Goal: Task Accomplishment & Management: Manage account settings

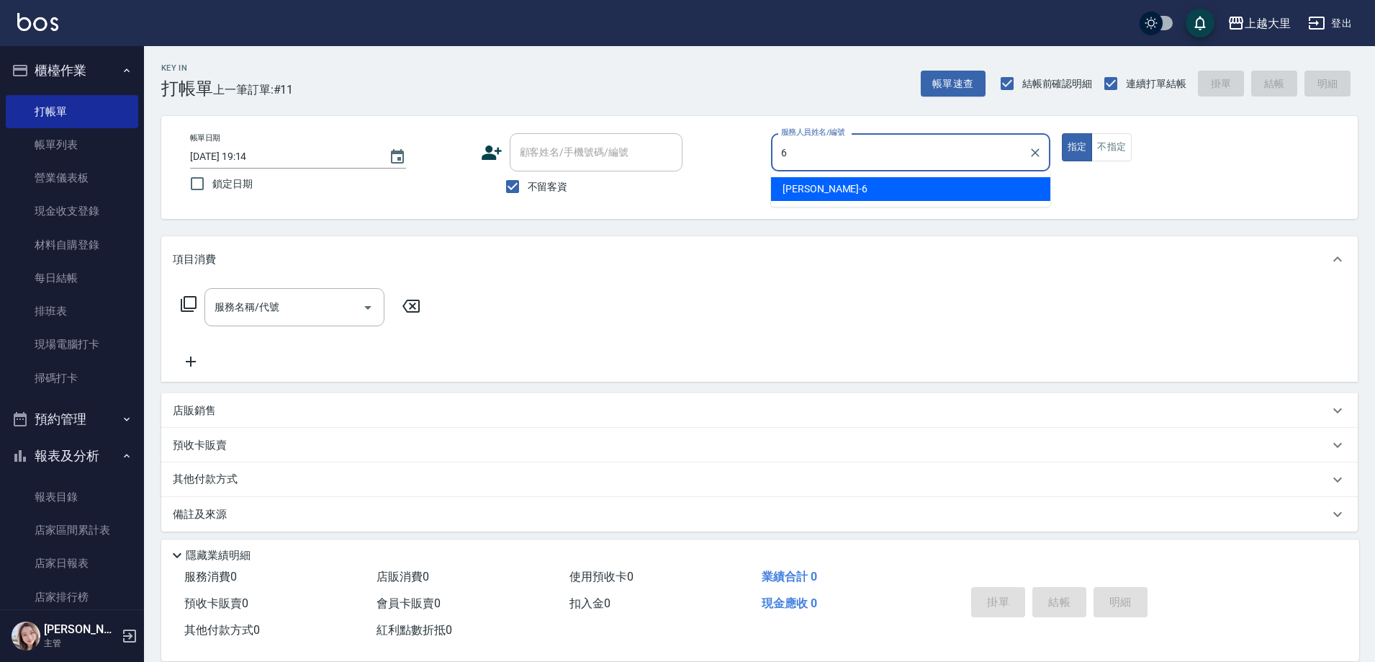
type input "6"
type button "true"
type input "[PERSON_NAME]比-6"
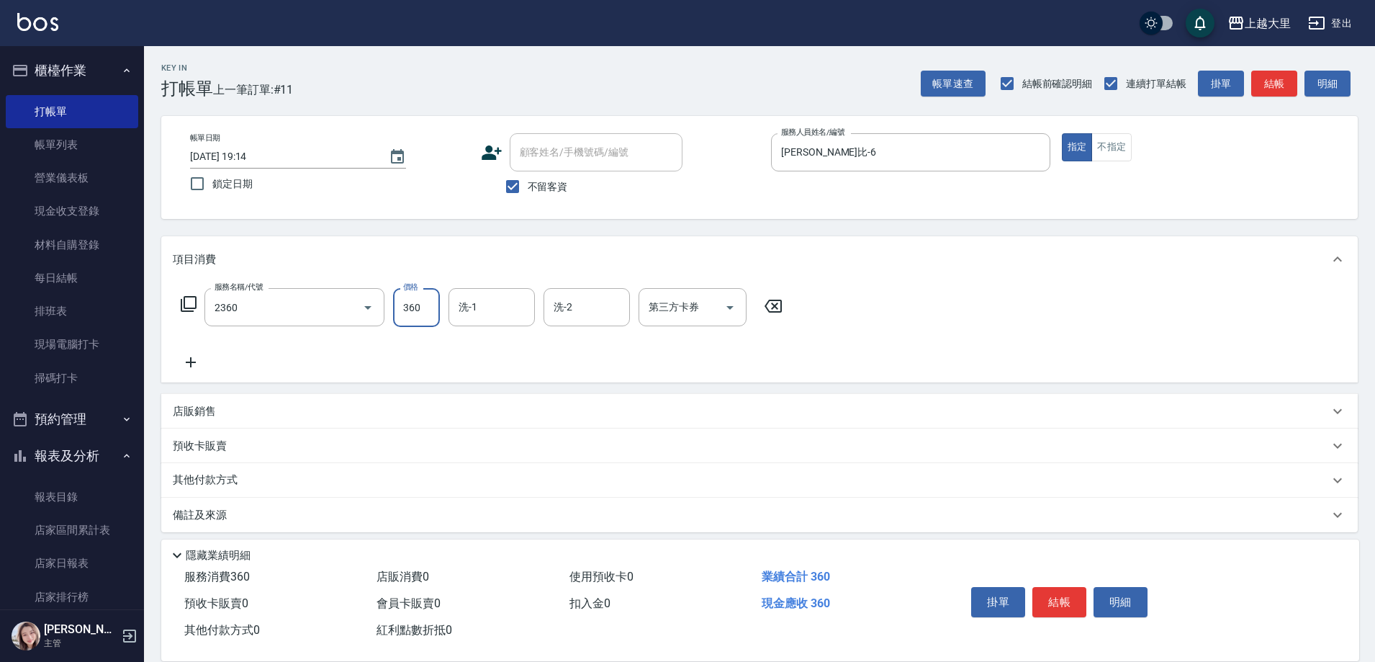
type input "洗+剪360(2360)"
type input "[PERSON_NAME]-32"
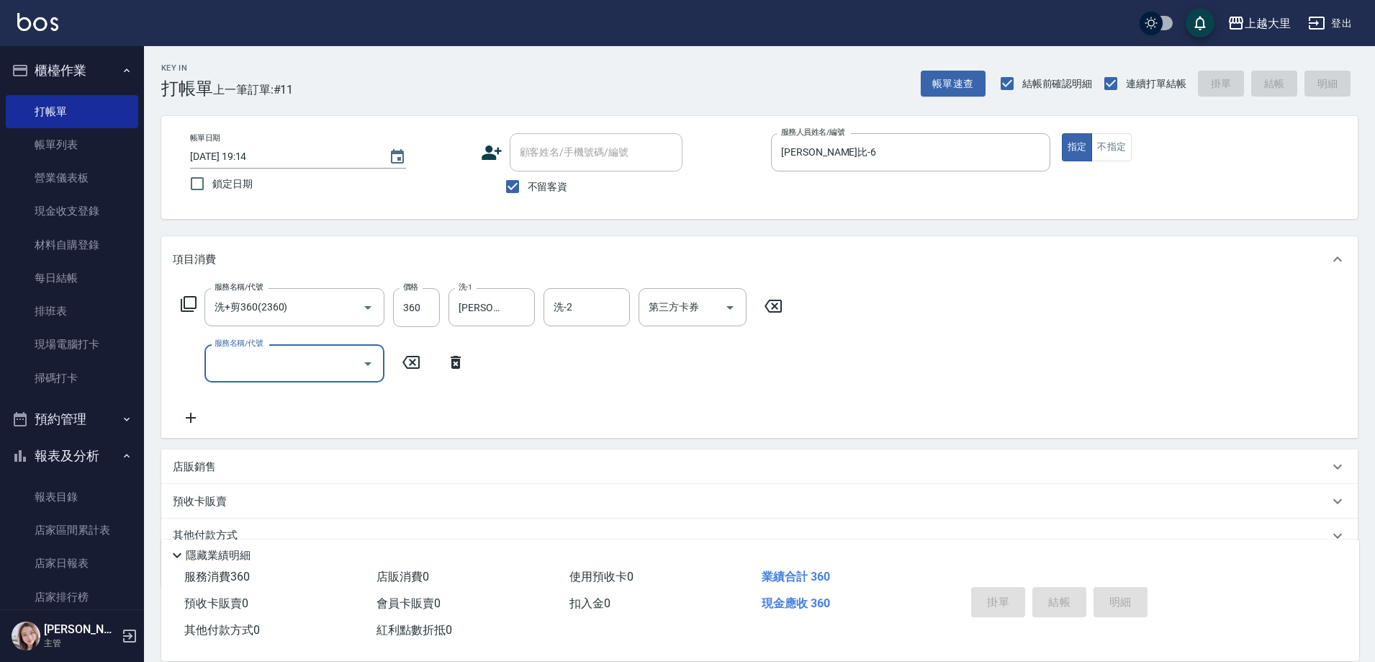
type input "[DATE] 20:41"
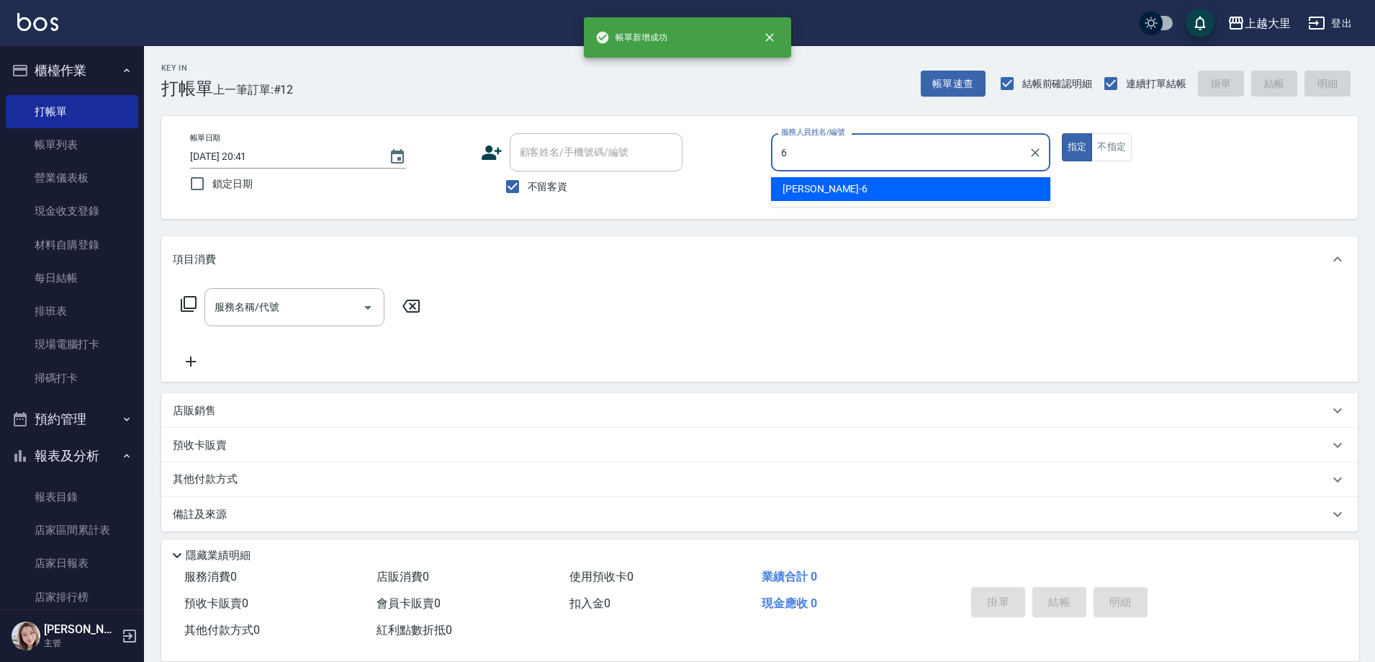
type input "[PERSON_NAME]比-6"
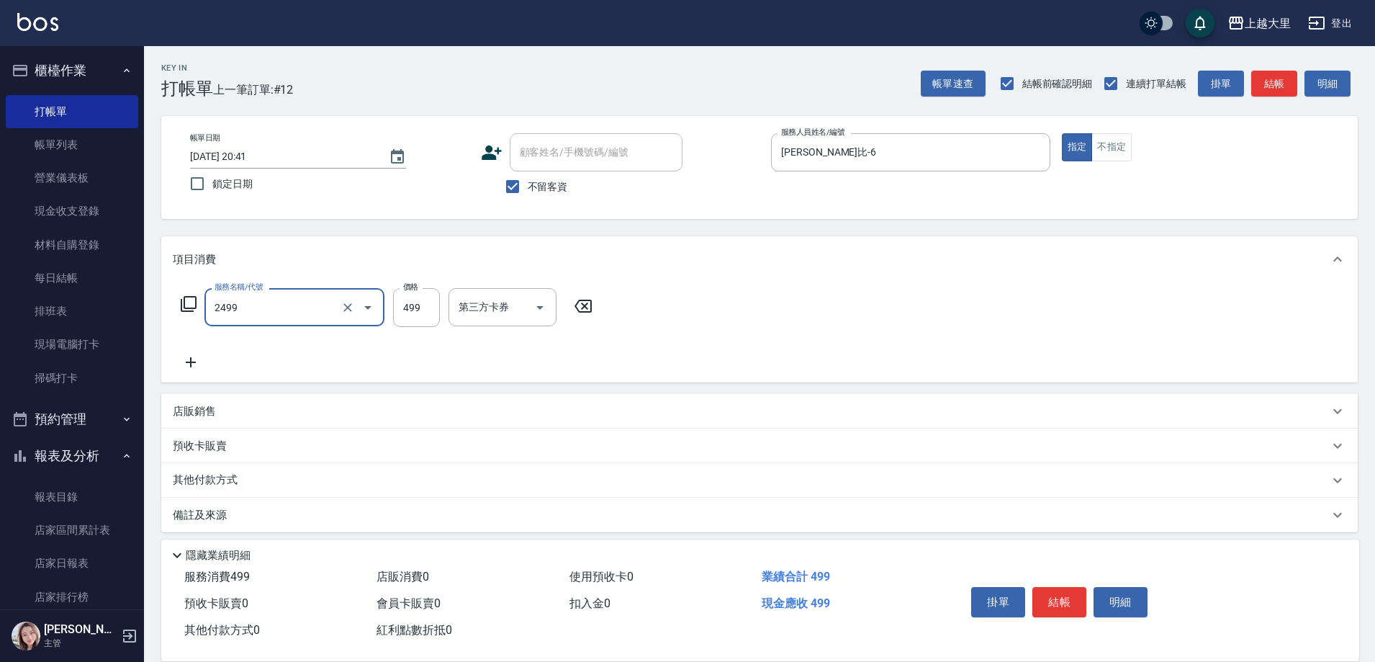
type input "499洗剪(2499)"
type input "500"
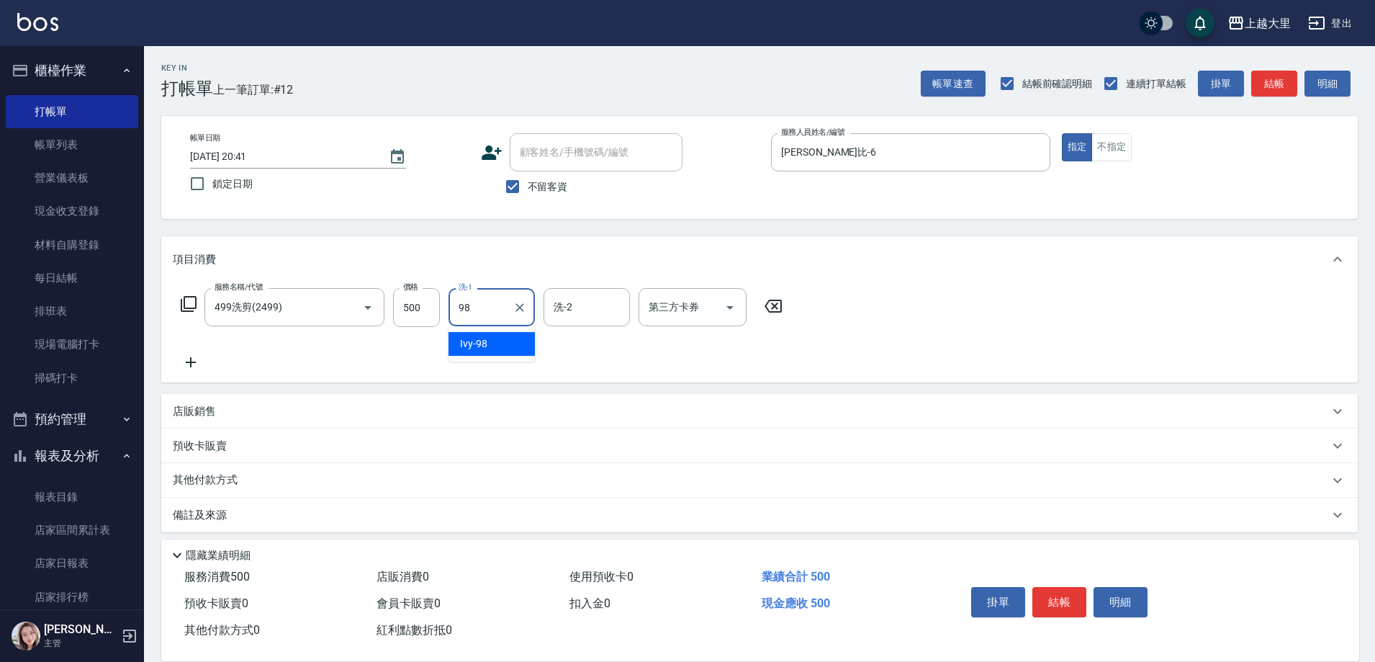
type input "Ivy-98"
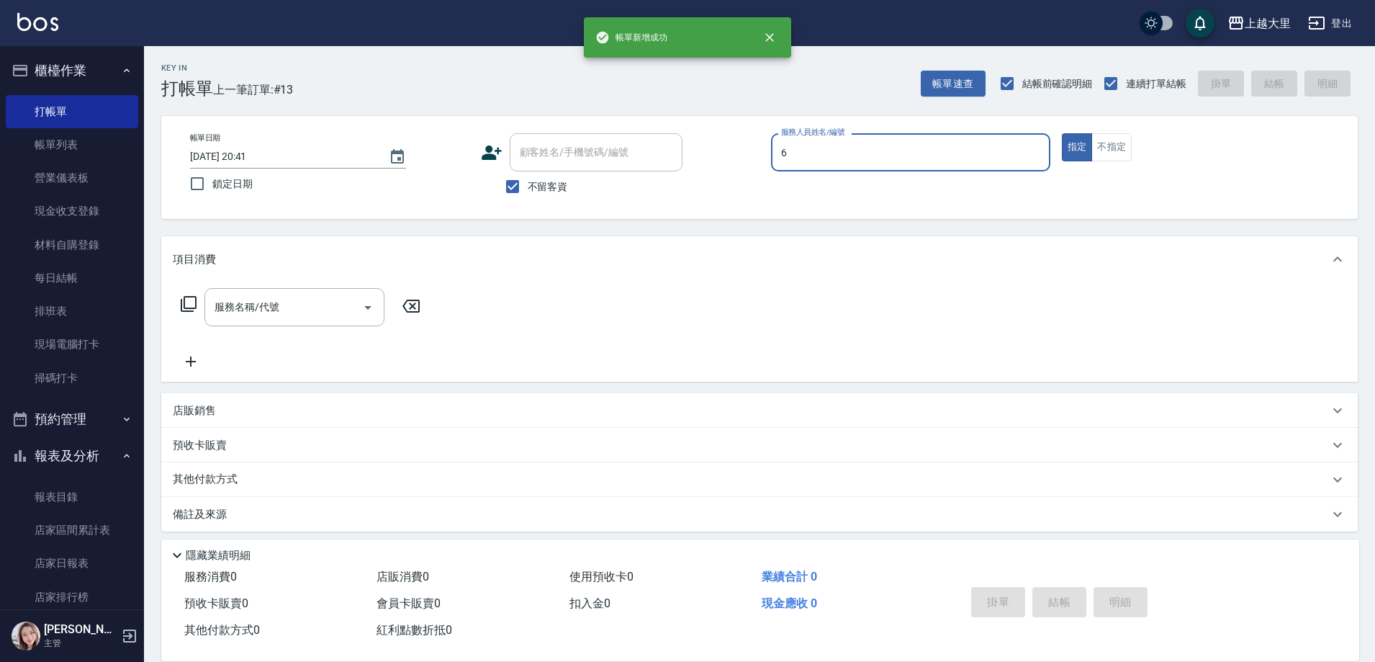
type input "[PERSON_NAME]比-6"
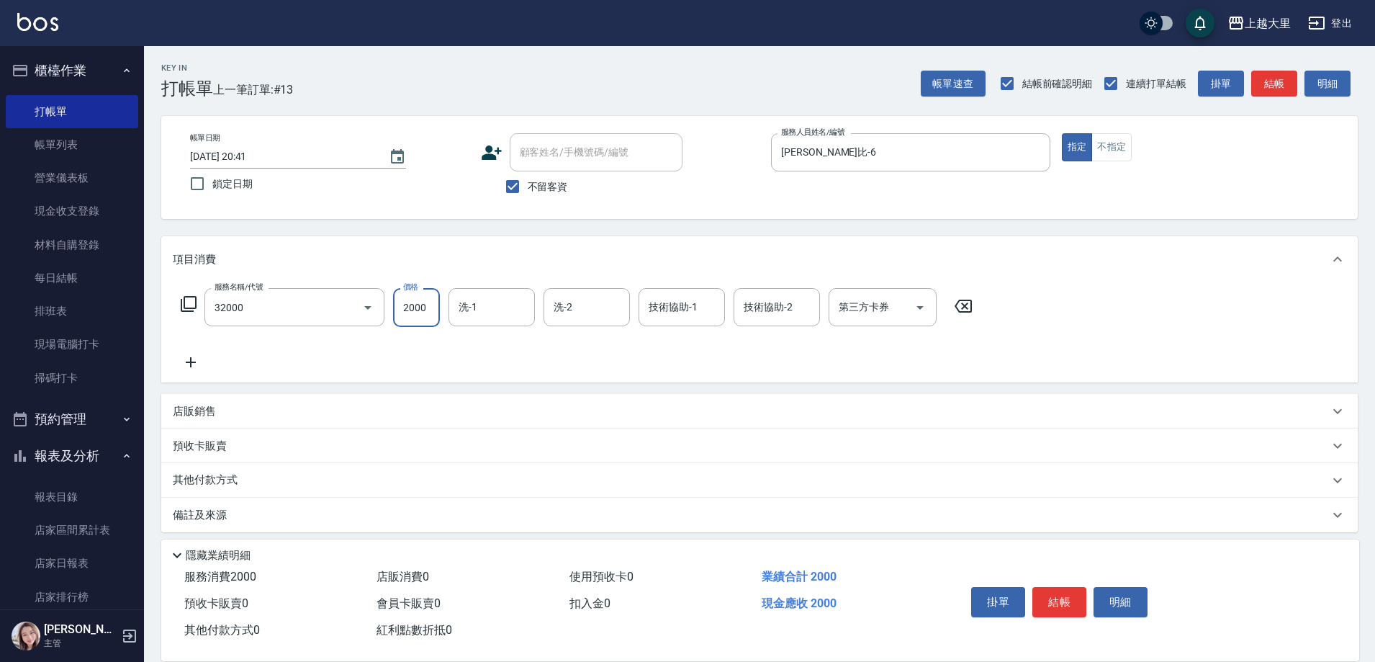
type input "燙髮S(32000)"
type input "Ivy-98"
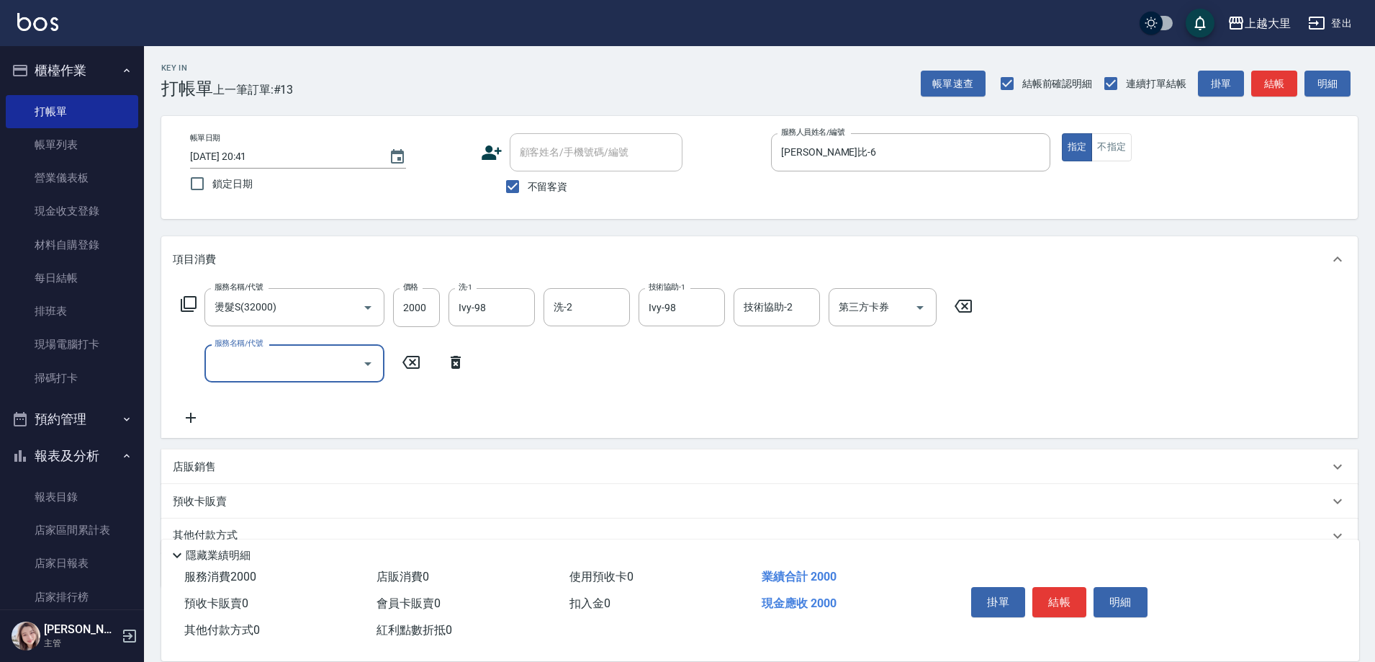
type input "5"
type input "4"
type input "護髮-750(5750)"
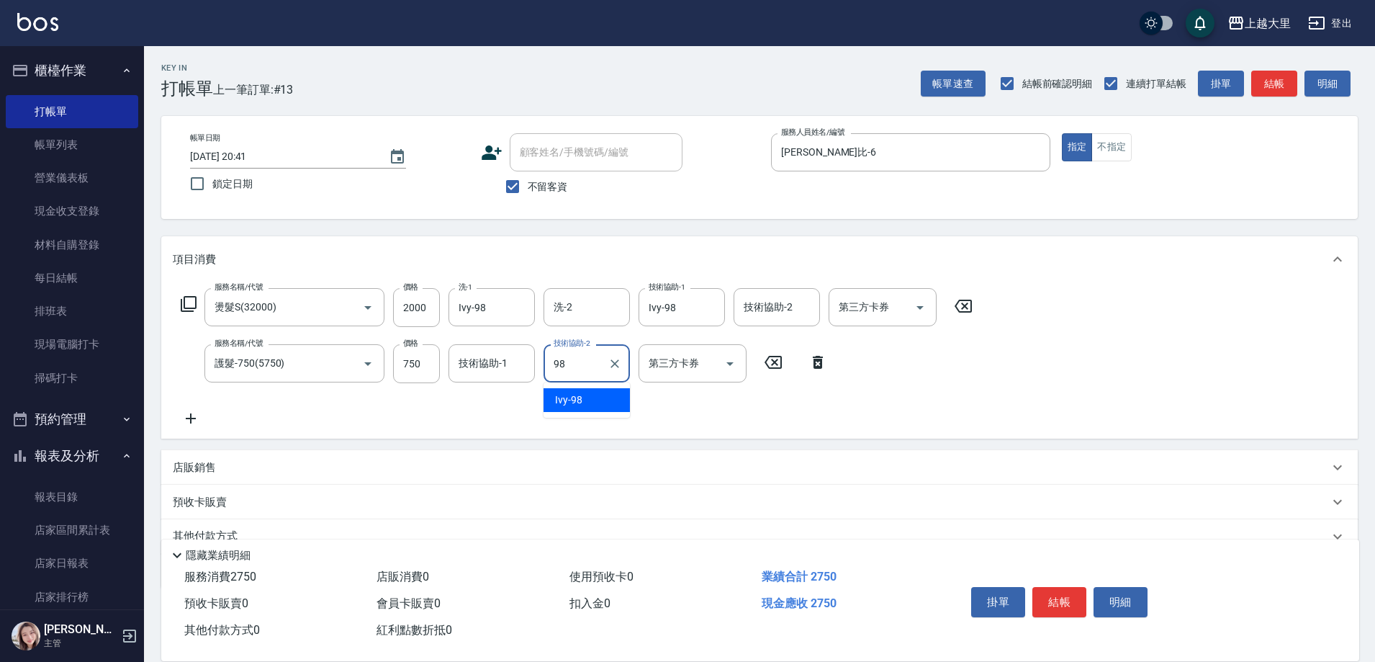
type input "Ivy-98"
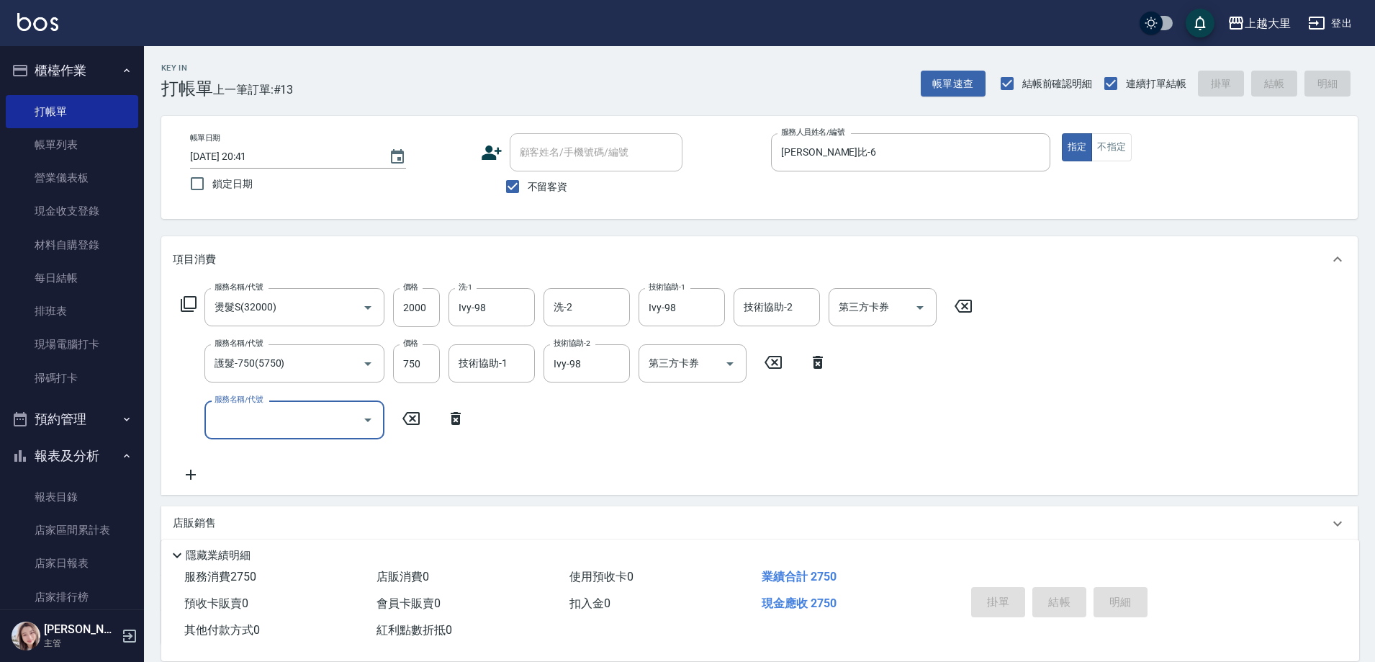
type input "[DATE] 20:42"
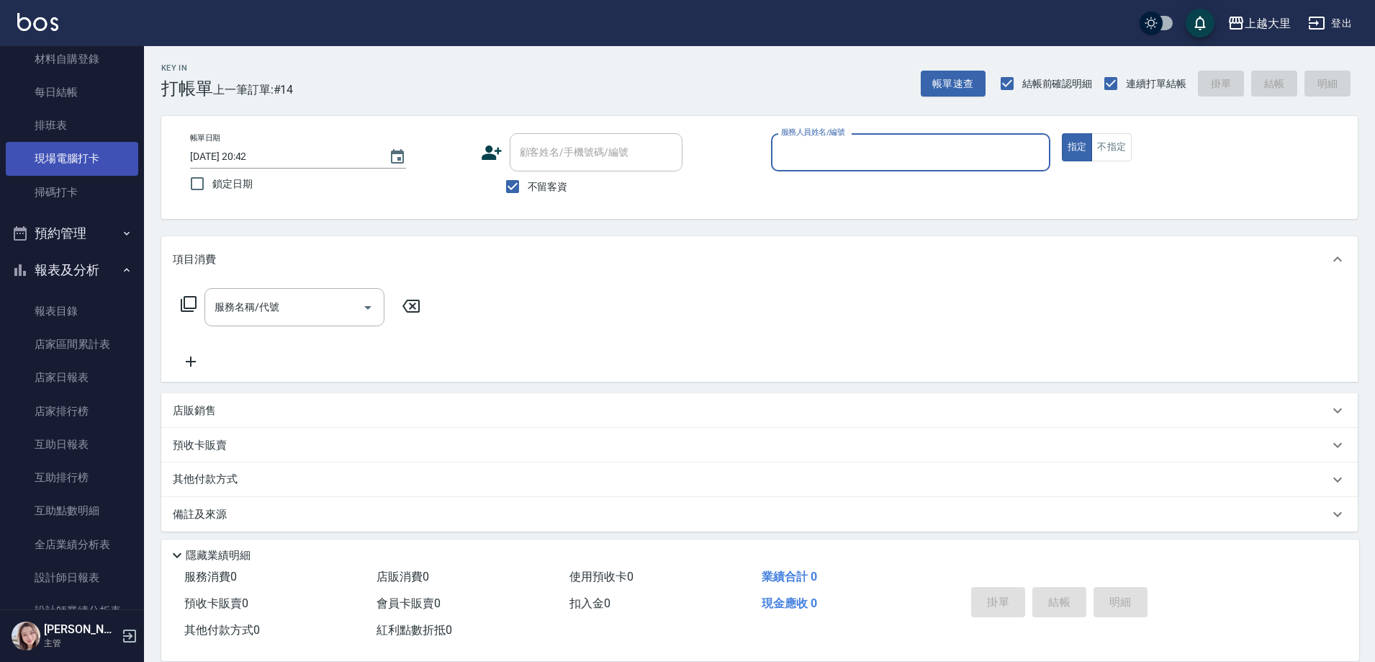
scroll to position [360, 0]
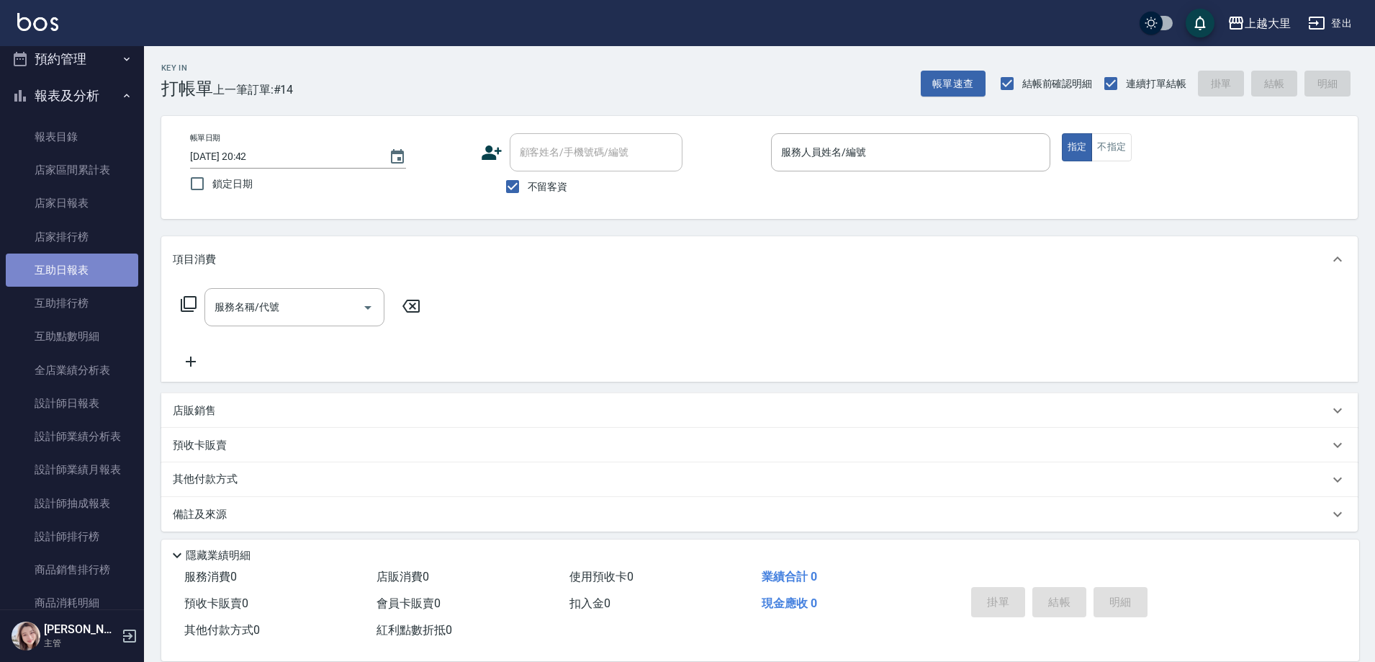
click at [73, 277] on link "互助日報表" at bounding box center [72, 269] width 132 height 33
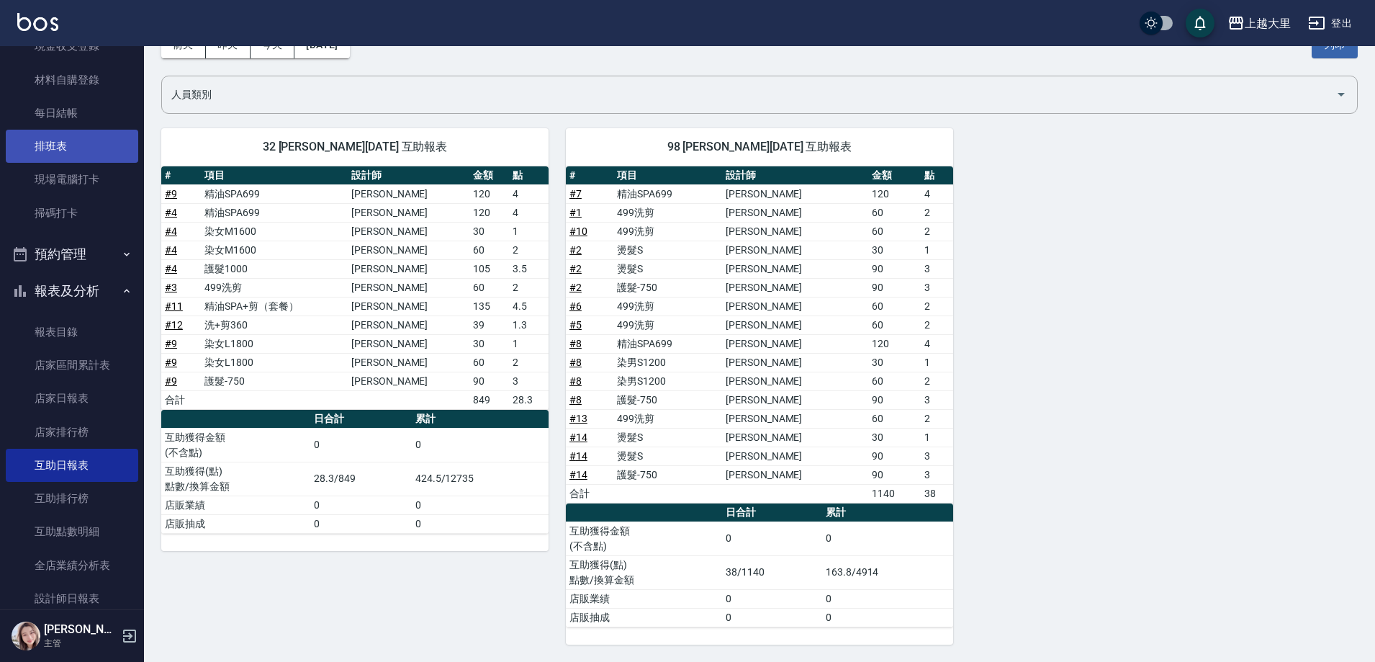
scroll to position [288, 0]
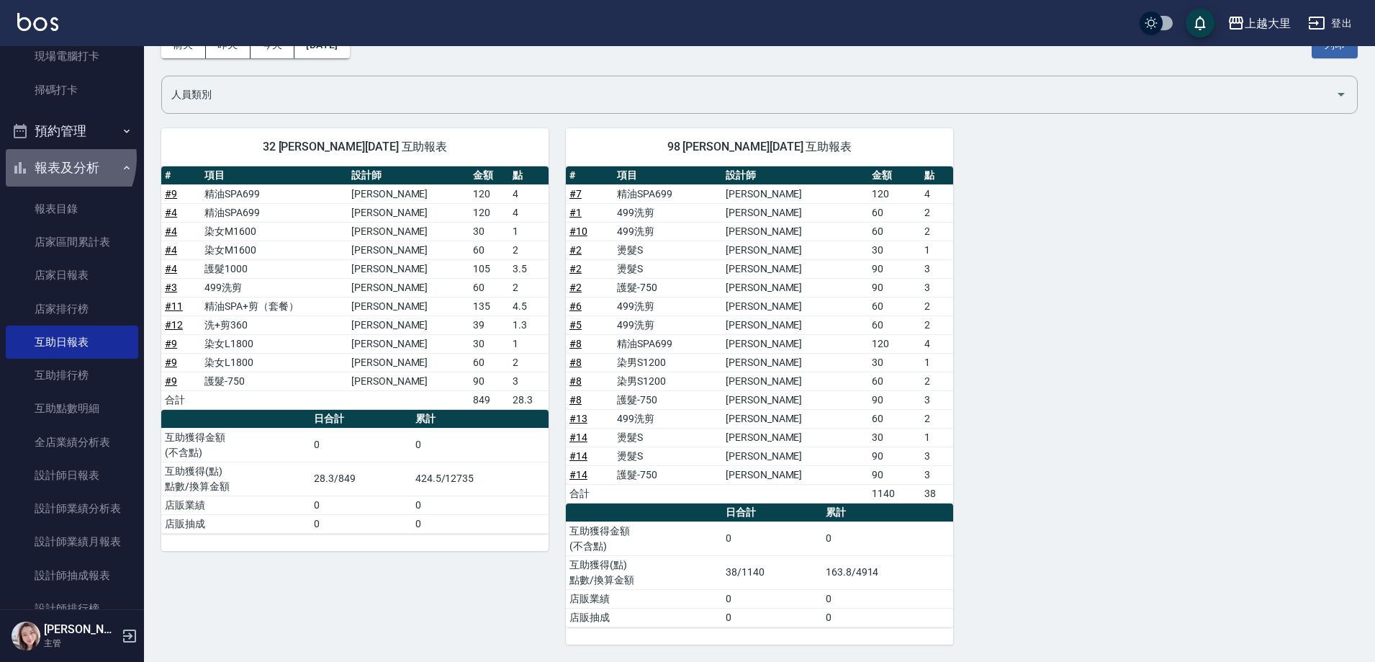
click at [53, 158] on button "報表及分析" at bounding box center [72, 167] width 132 height 37
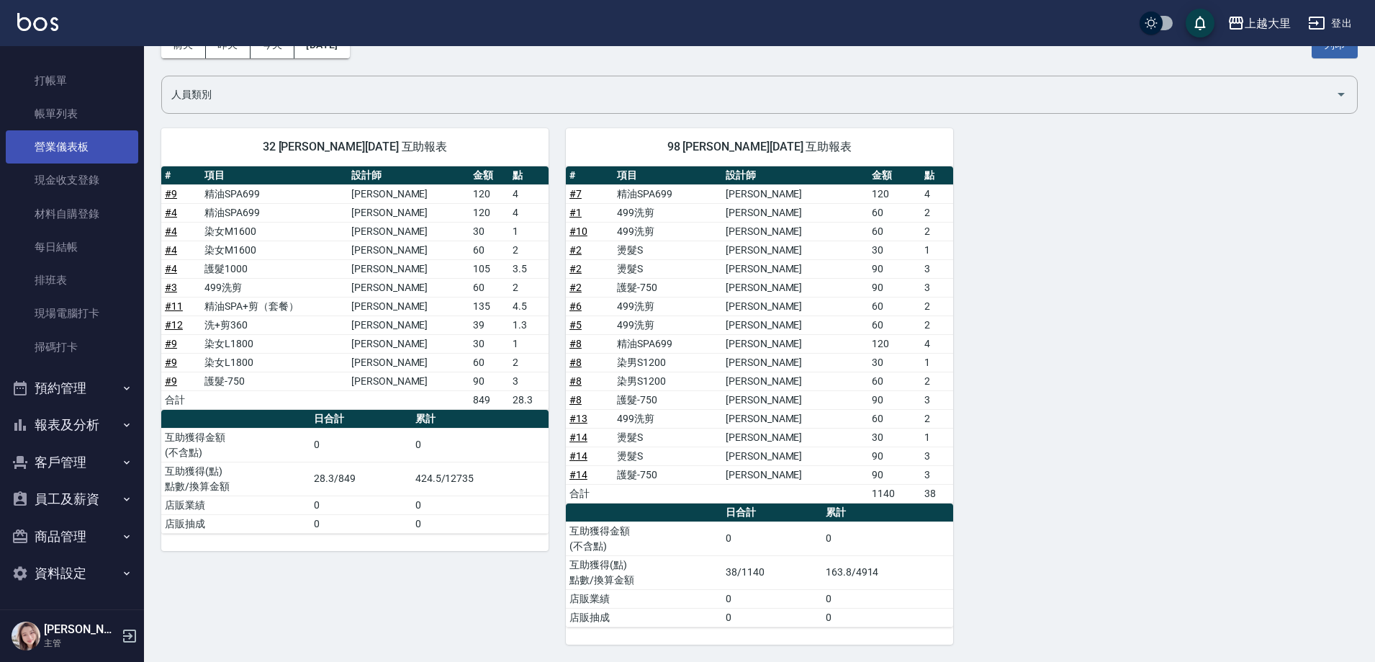
scroll to position [31, 0]
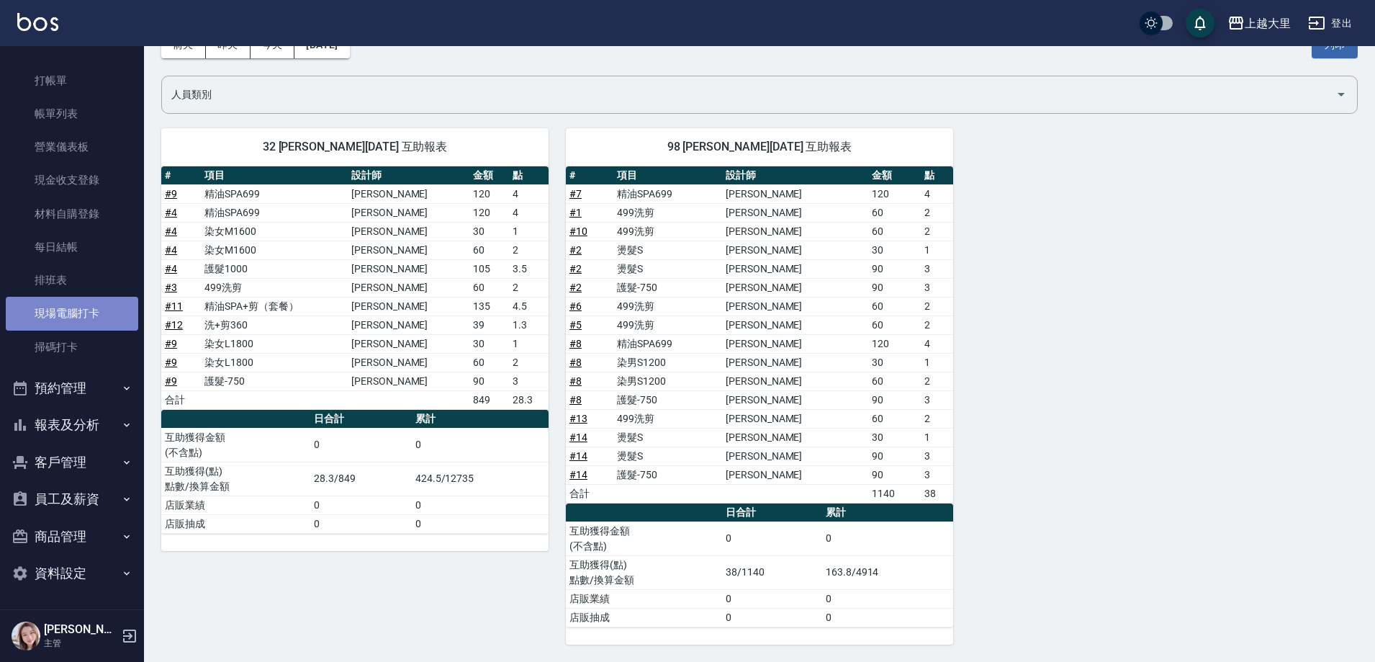
click at [71, 309] on link "現場電腦打卡" at bounding box center [72, 313] width 132 height 33
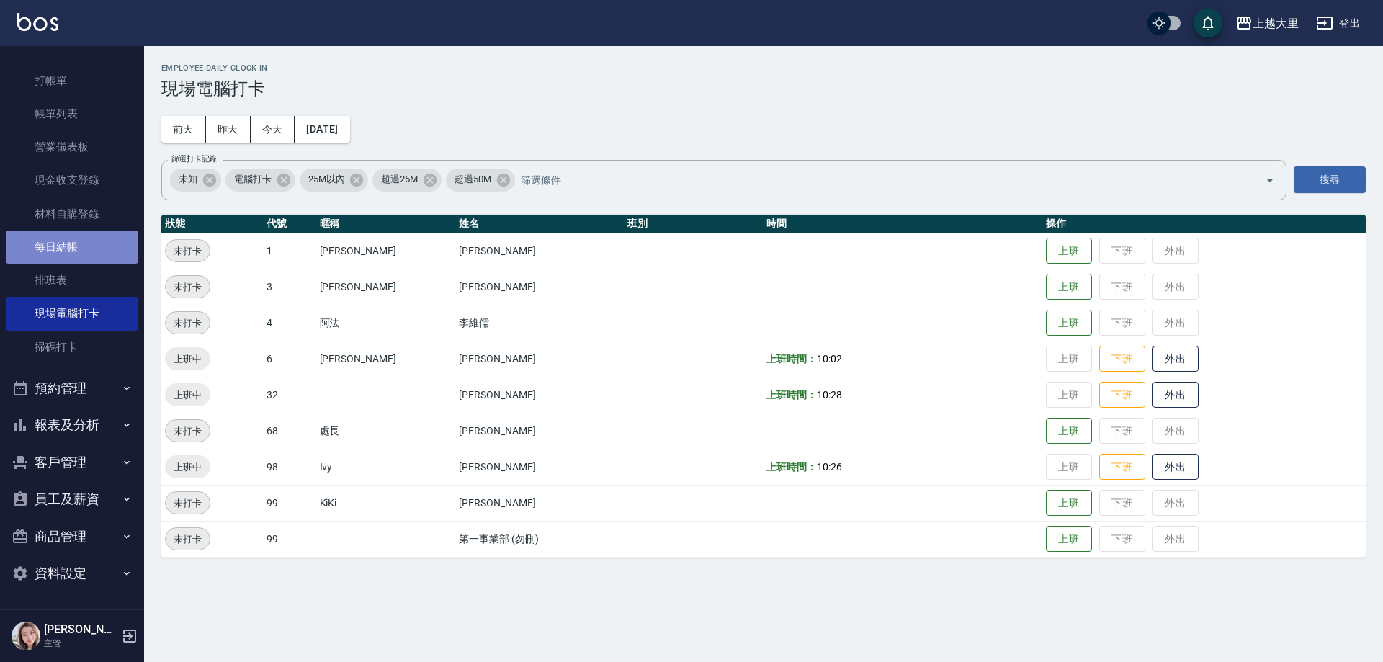
click at [83, 253] on link "每日結帳" at bounding box center [72, 246] width 132 height 33
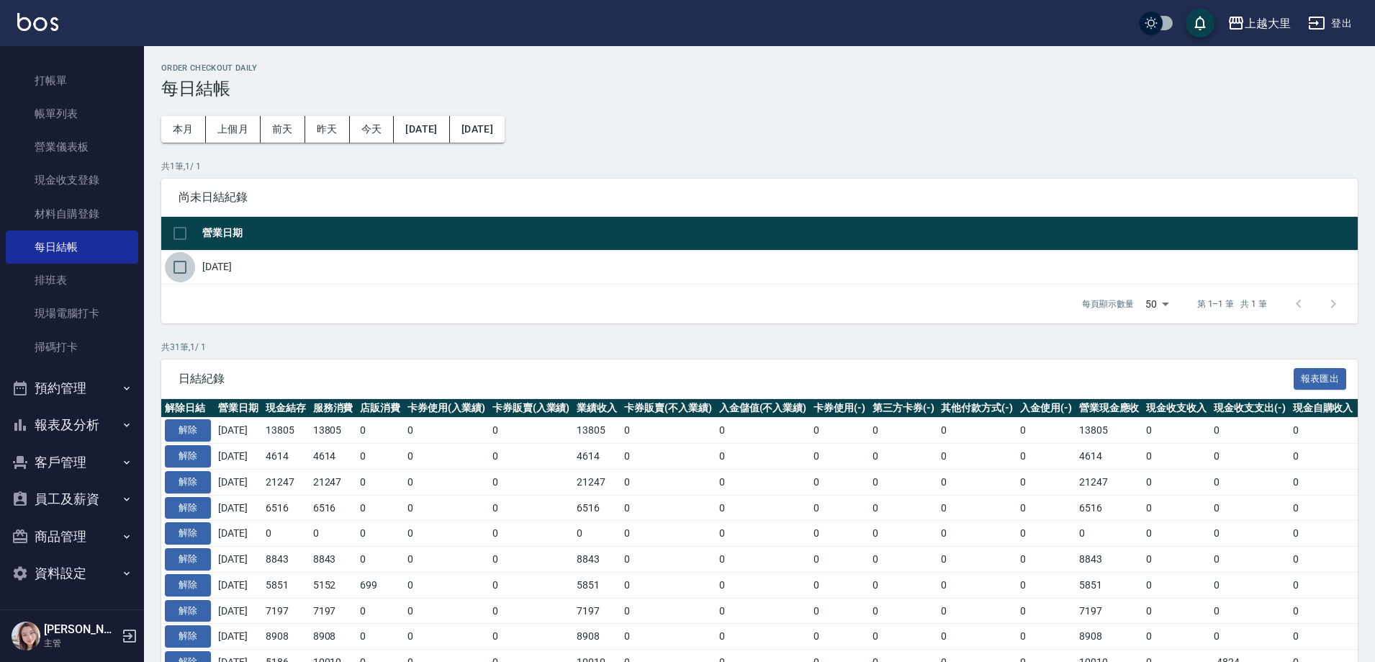
click at [181, 264] on input "checkbox" at bounding box center [180, 267] width 30 height 30
checkbox input "true"
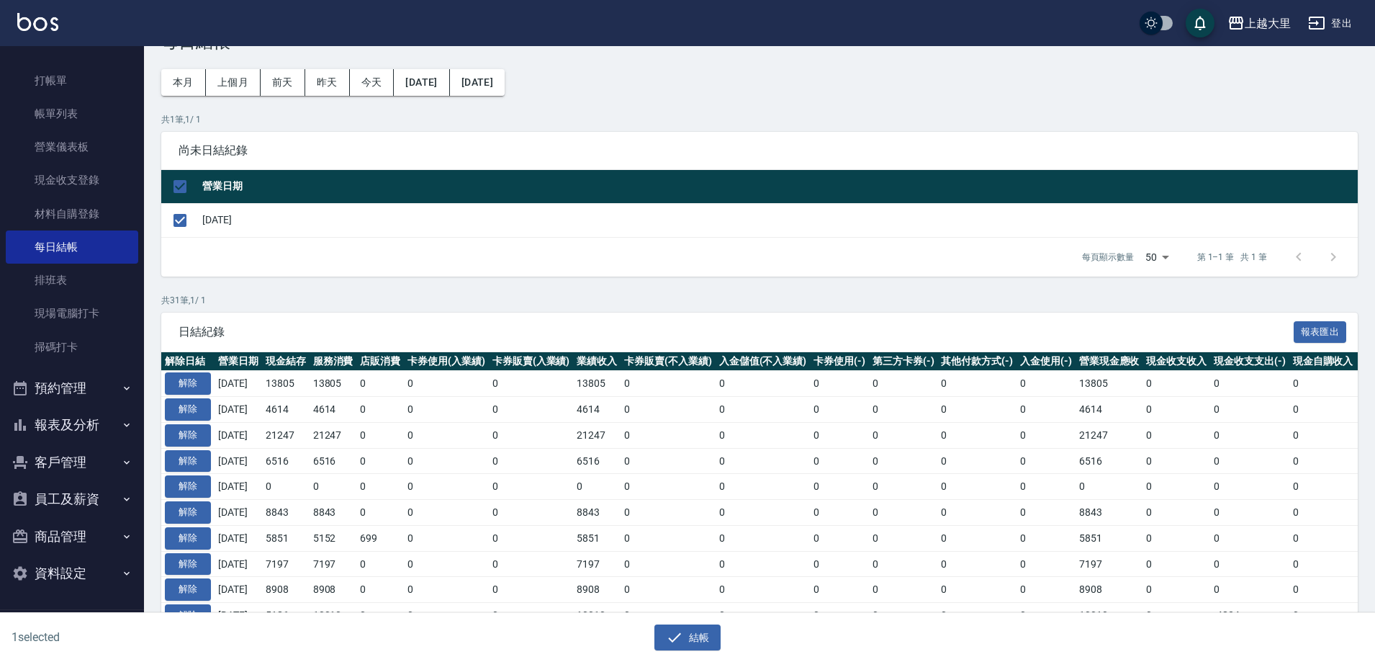
scroll to position [72, 0]
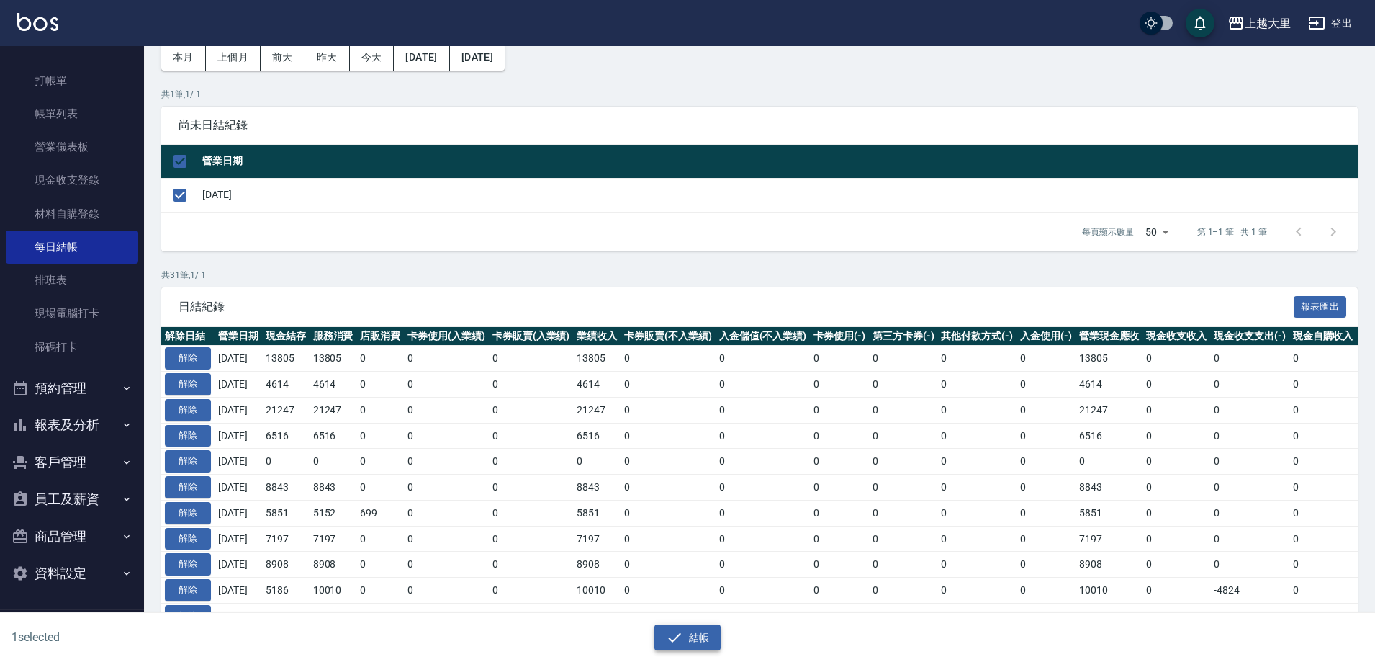
click at [693, 636] on button "結帳" at bounding box center [688, 637] width 67 height 27
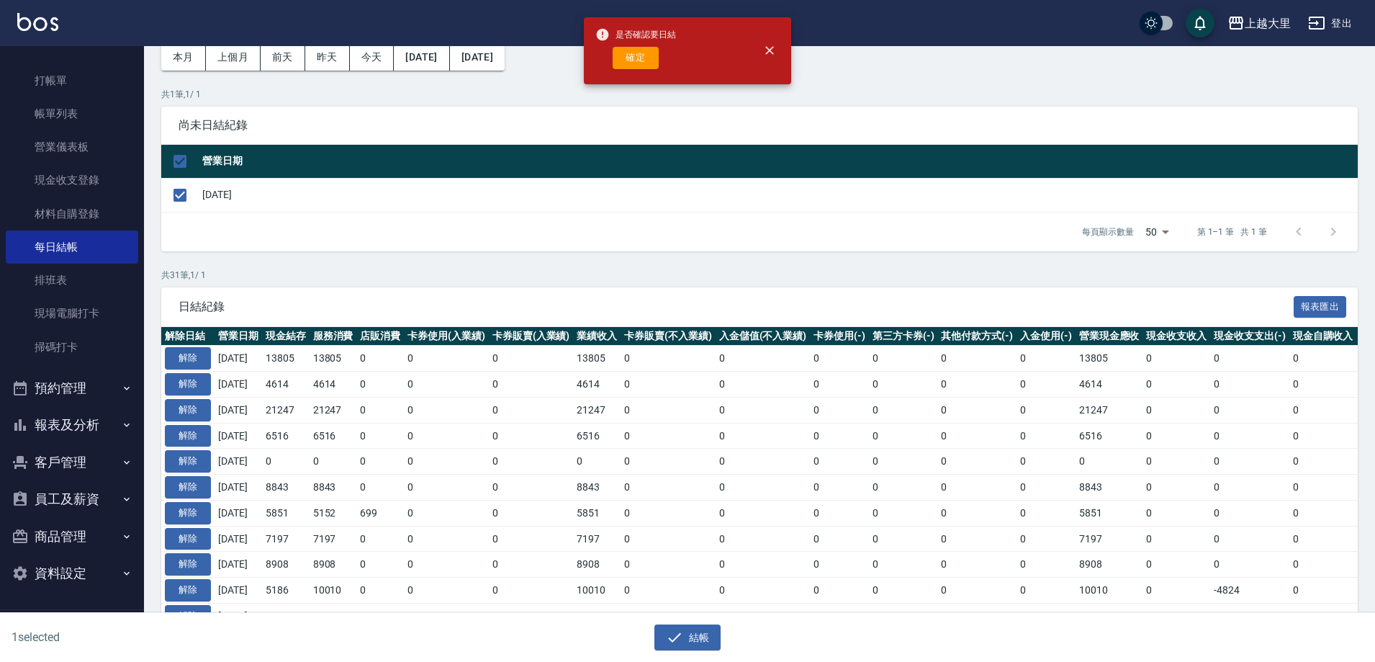
click at [634, 45] on div "是否確認要日結 確定" at bounding box center [636, 51] width 81 height 58
click at [634, 60] on button "確定" at bounding box center [636, 58] width 46 height 22
checkbox input "false"
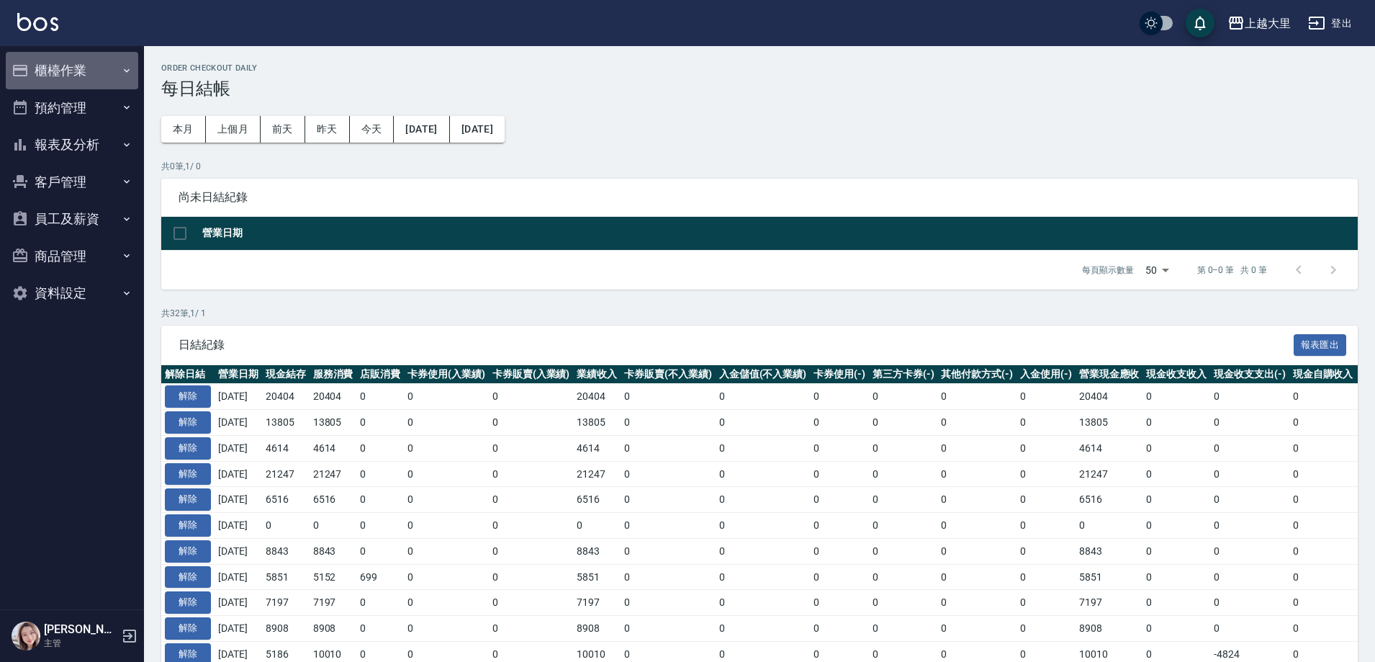
click at [102, 61] on button "櫃檯作業" at bounding box center [72, 70] width 132 height 37
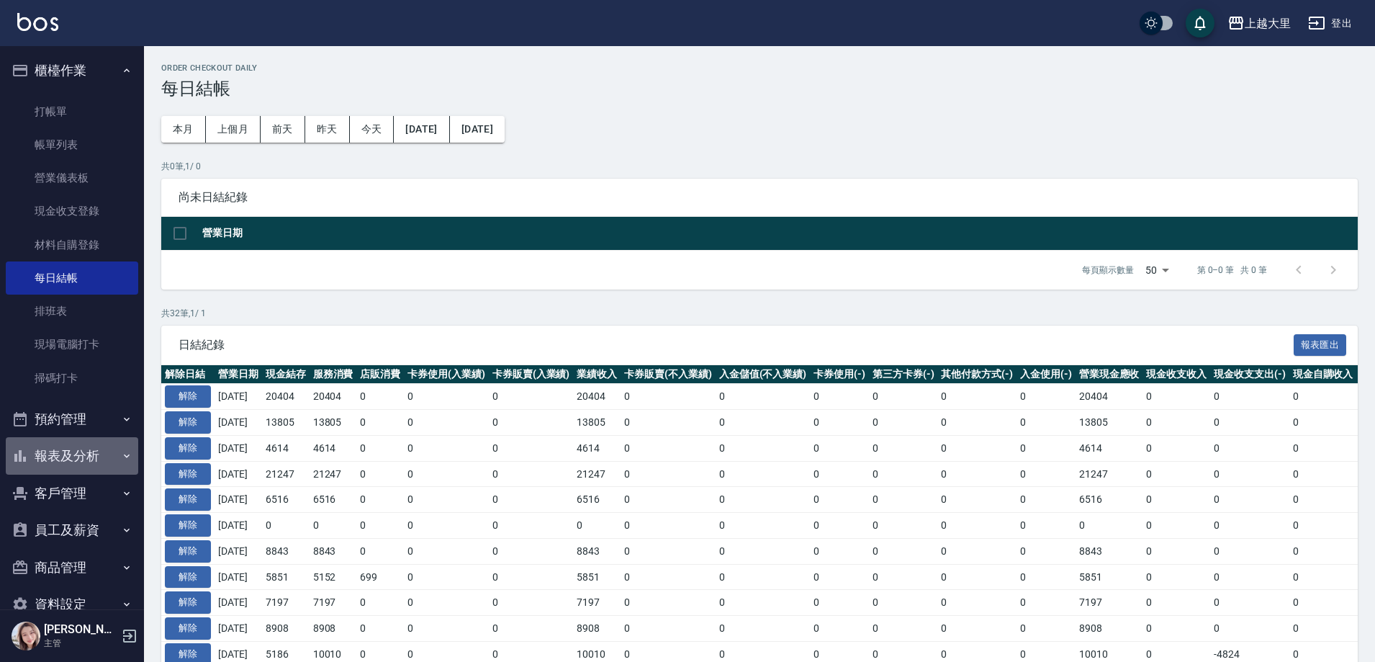
drag, startPoint x: 93, startPoint y: 456, endPoint x: 92, endPoint y: 433, distance: 22.3
click at [93, 456] on button "報表及分析" at bounding box center [72, 455] width 132 height 37
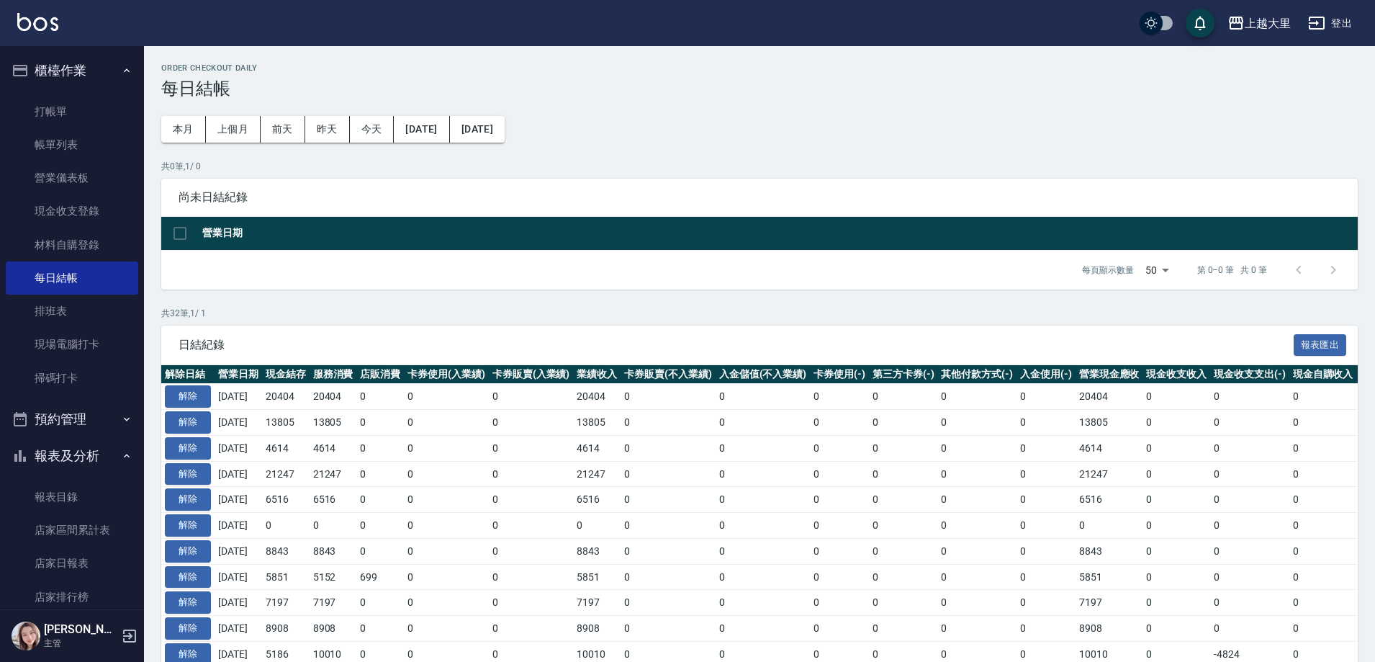
scroll to position [288, 0]
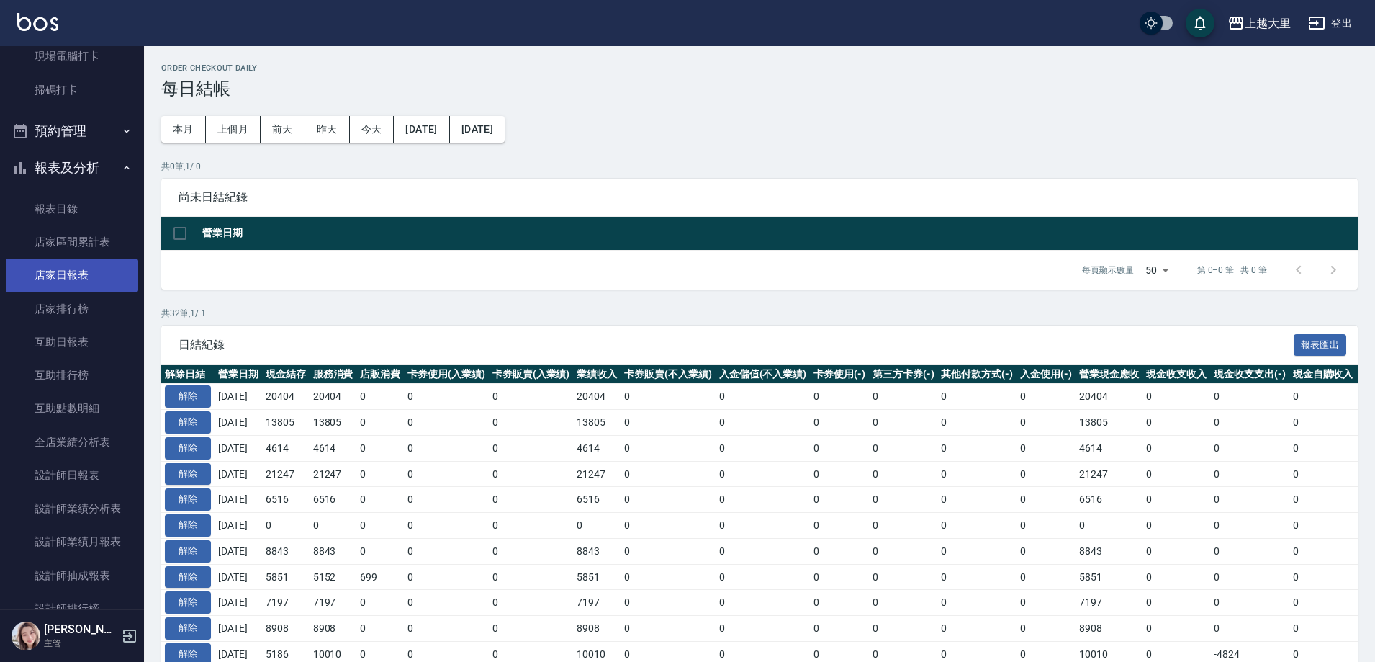
click at [114, 275] on link "店家日報表" at bounding box center [72, 275] width 132 height 33
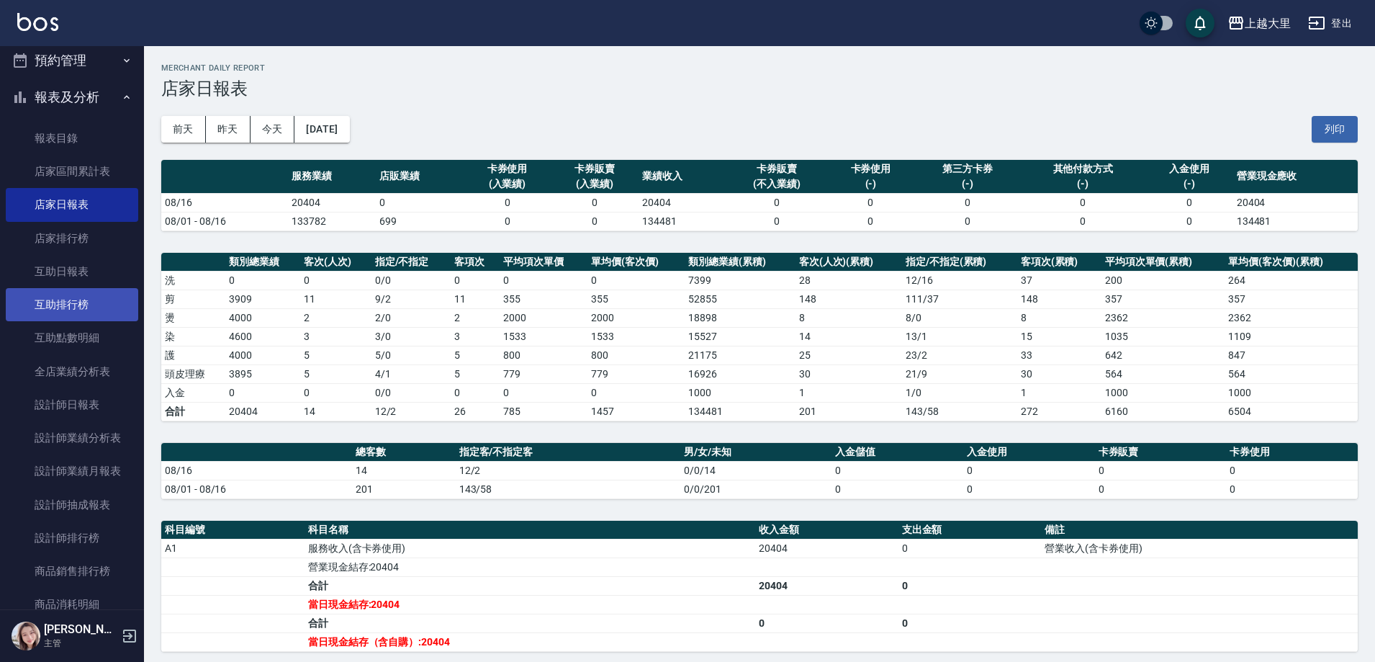
scroll to position [360, 0]
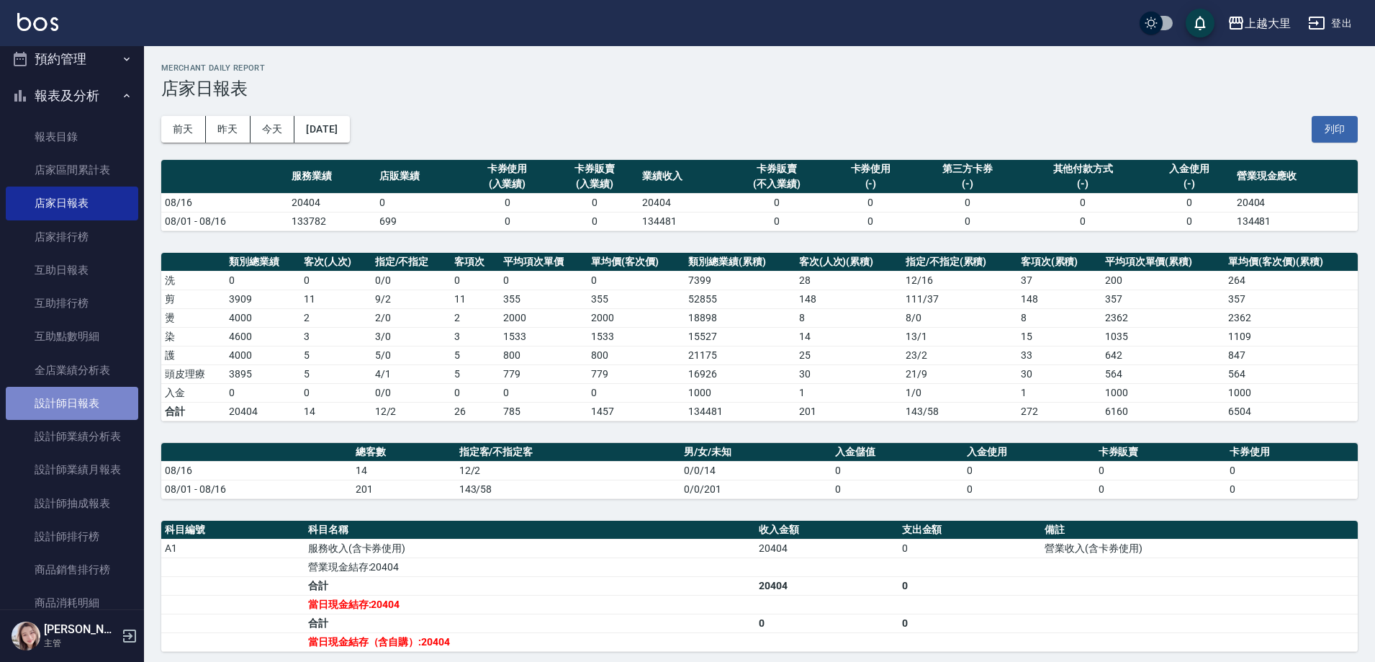
click at [90, 409] on link "設計師日報表" at bounding box center [72, 403] width 132 height 33
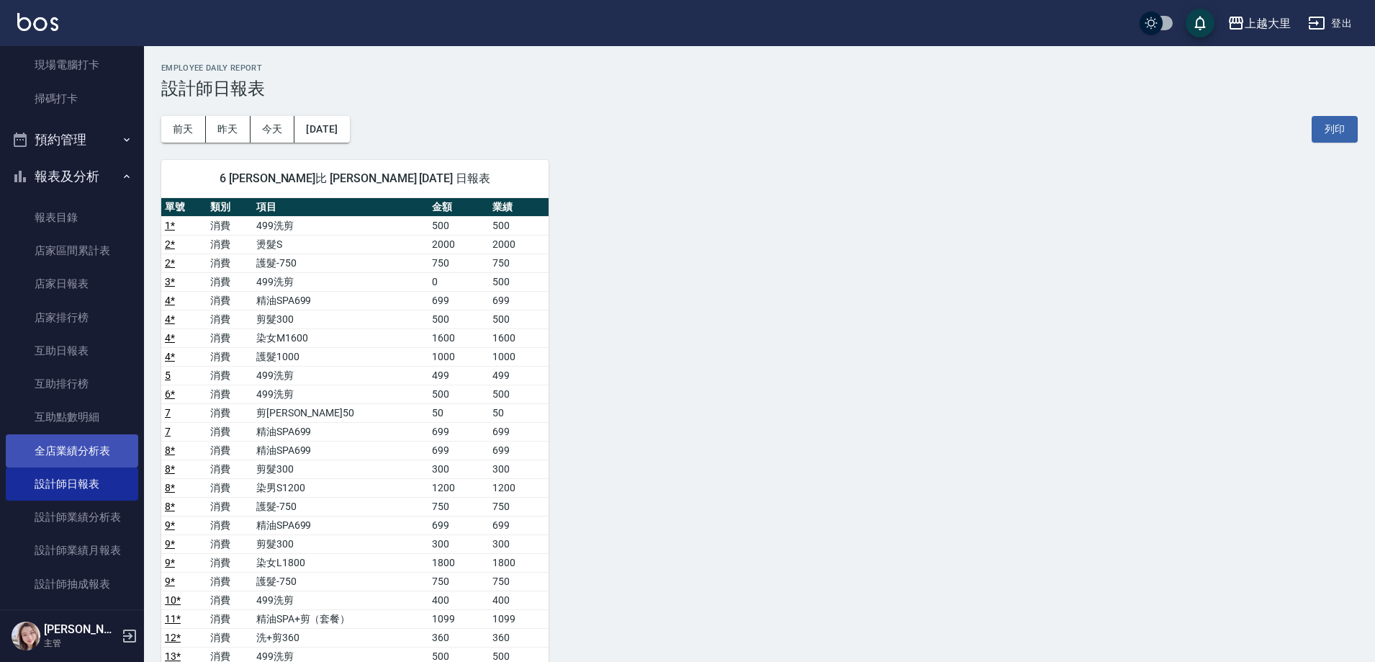
scroll to position [288, 0]
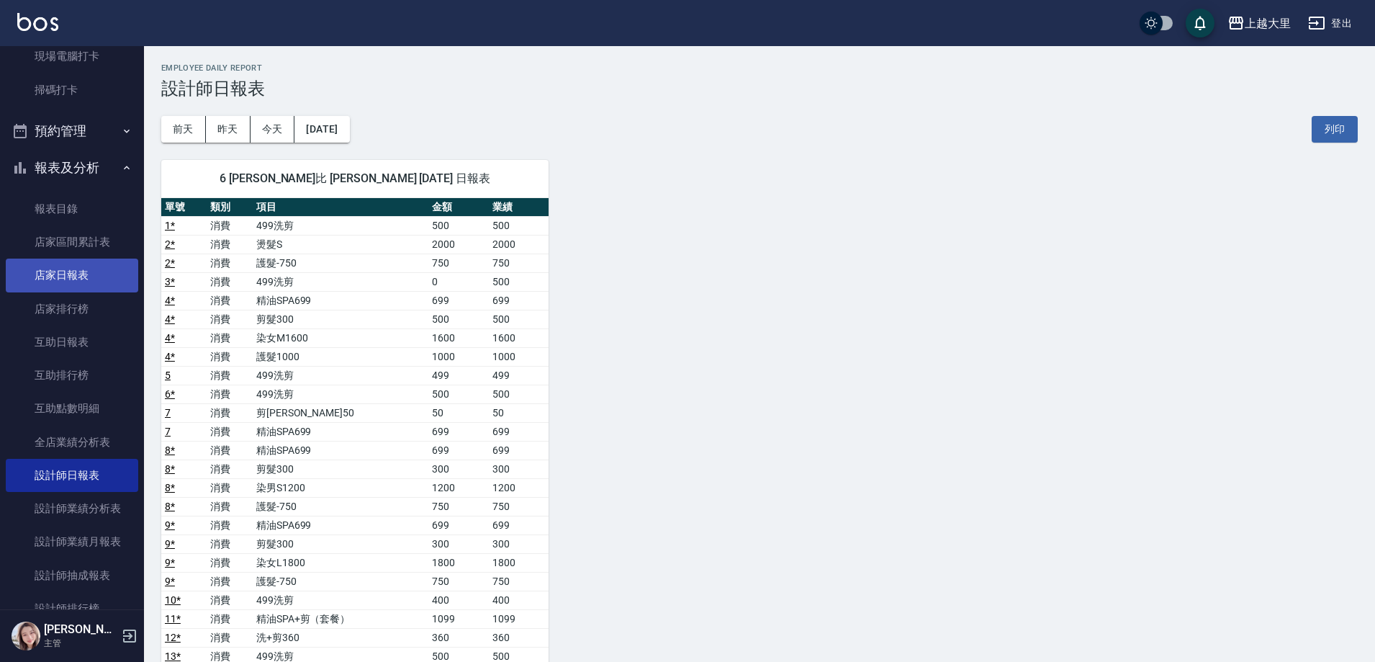
click at [89, 280] on link "店家日報表" at bounding box center [72, 275] width 132 height 33
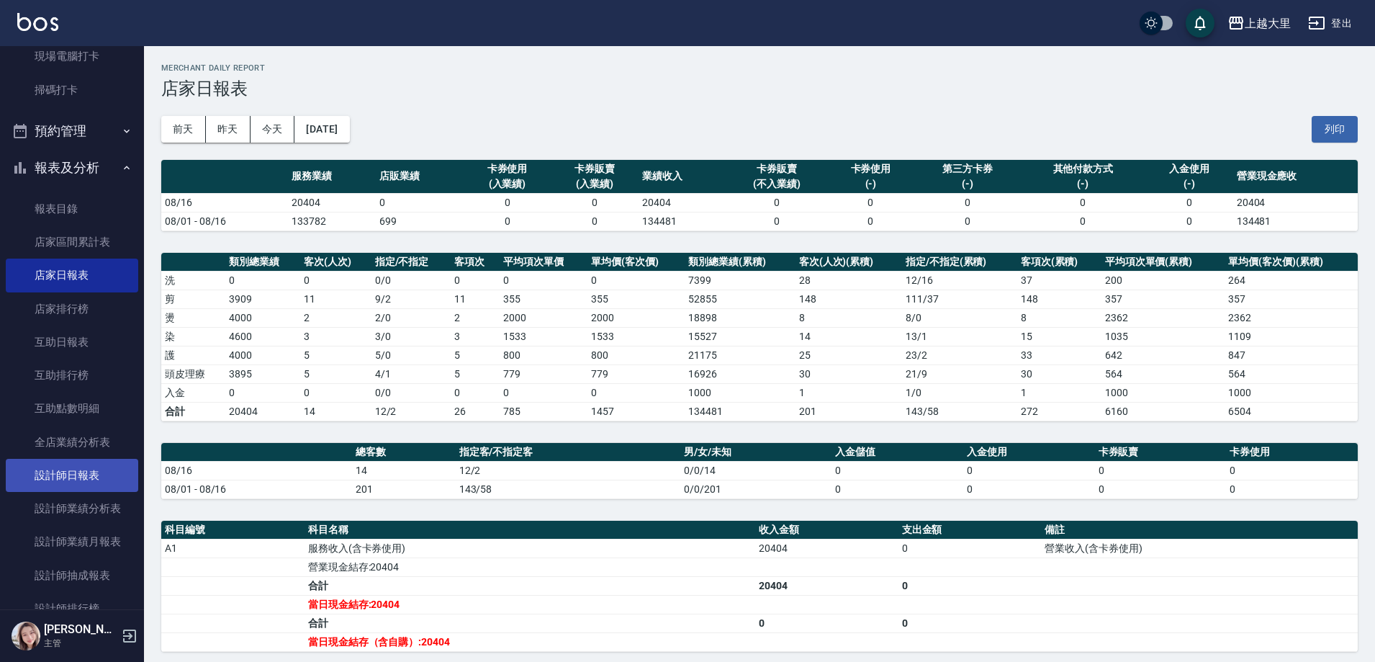
click at [99, 467] on link "設計師日報表" at bounding box center [72, 475] width 132 height 33
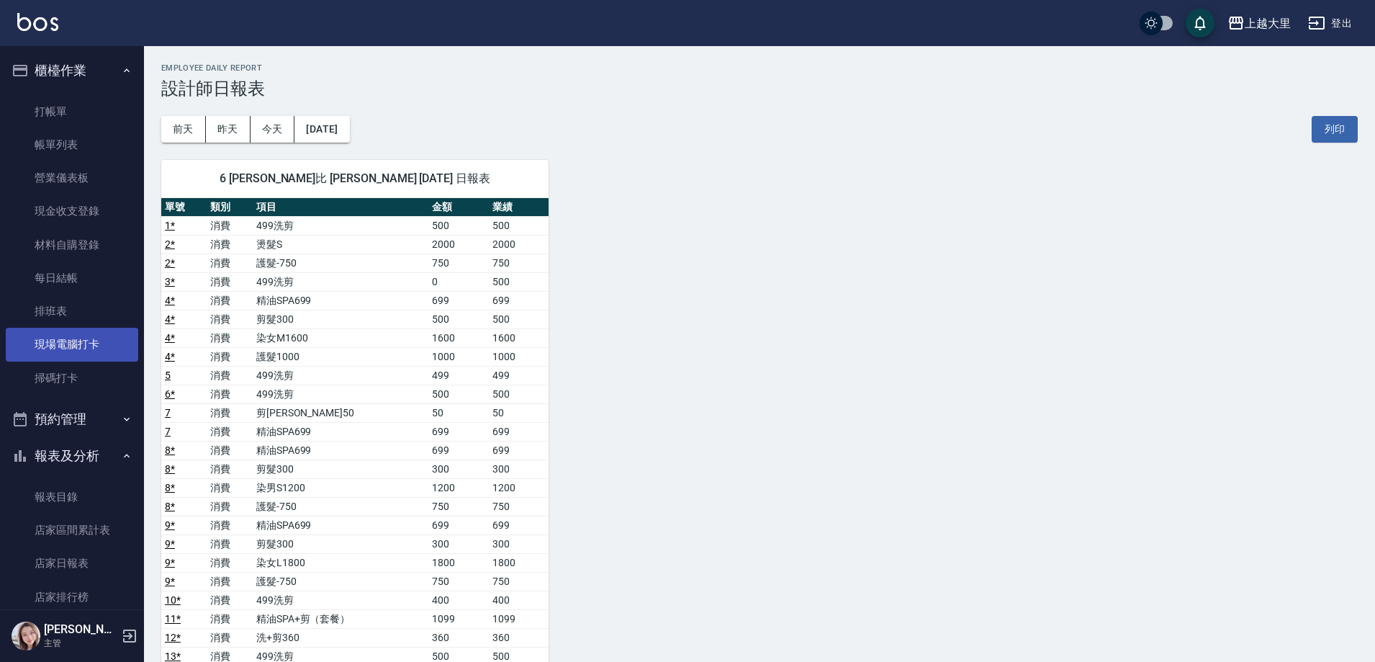
click at [83, 359] on link "現場電腦打卡" at bounding box center [72, 344] width 132 height 33
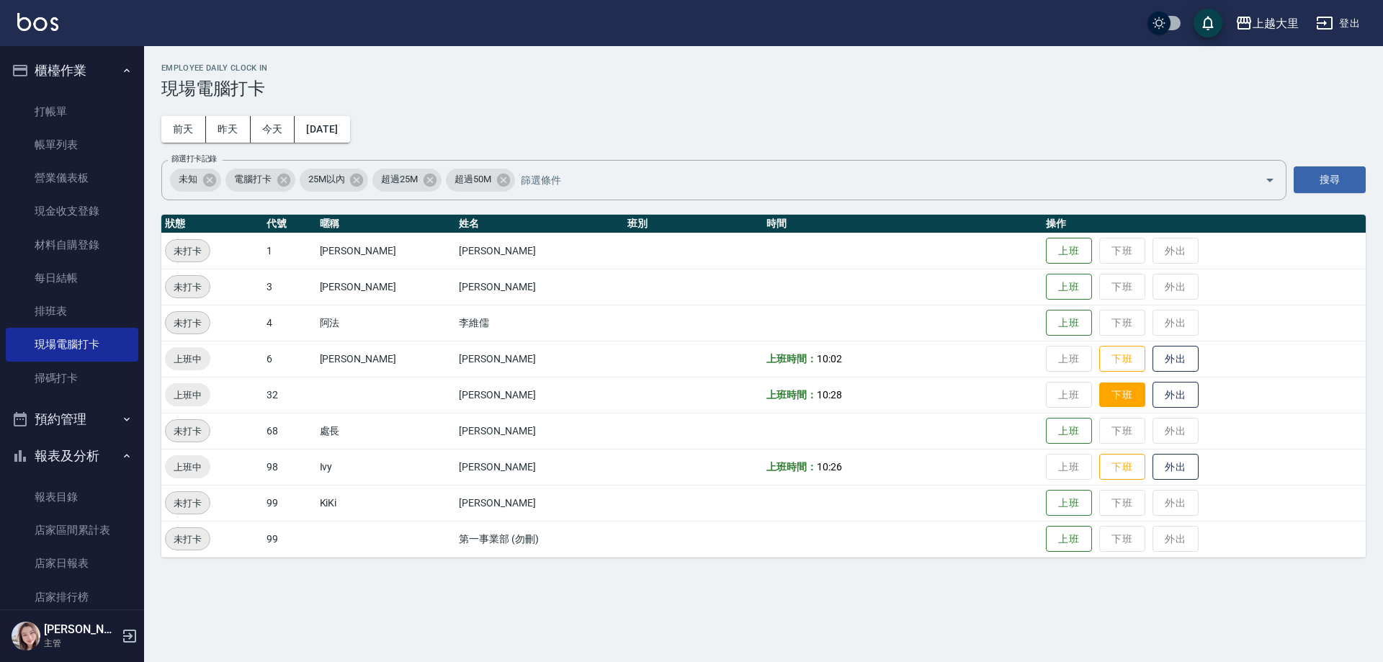
click at [1136, 395] on button "下班" at bounding box center [1122, 394] width 46 height 25
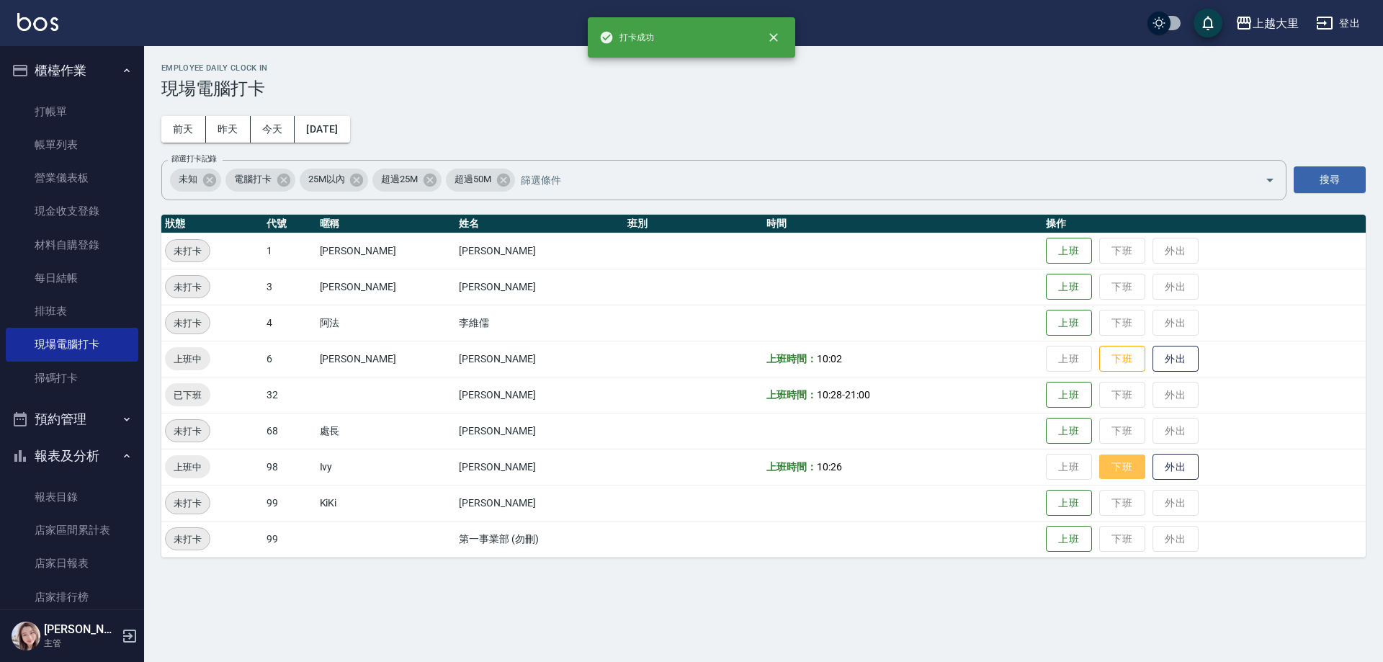
click at [1107, 464] on button "下班" at bounding box center [1122, 466] width 46 height 25
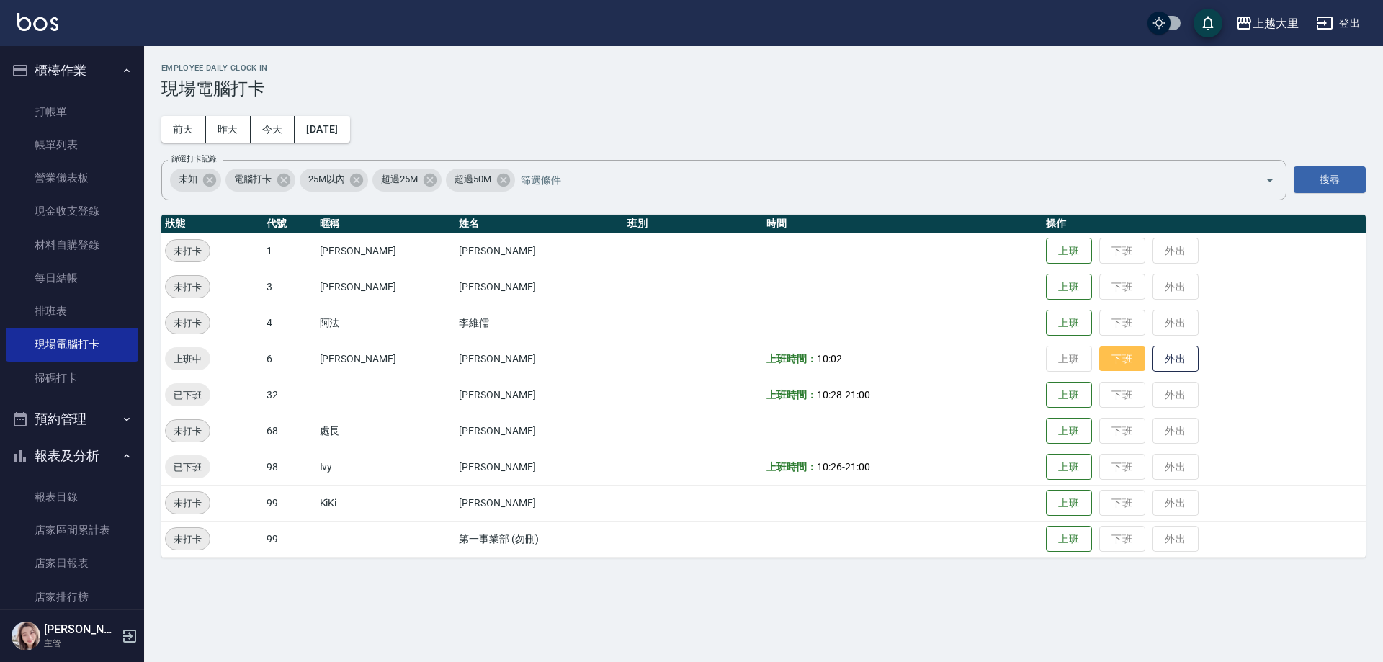
click at [1122, 350] on button "下班" at bounding box center [1122, 358] width 46 height 25
